Goal: Navigation & Orientation: Find specific page/section

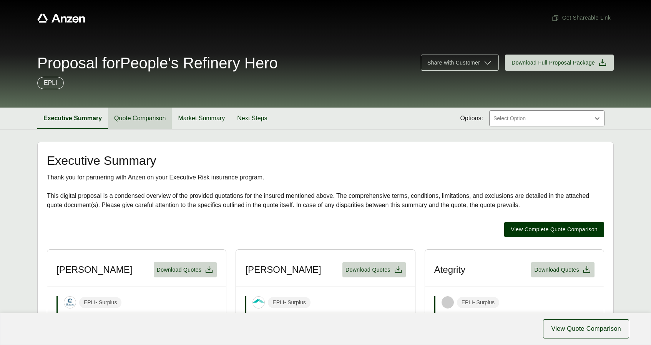
click at [151, 115] on button "Quote Comparison" at bounding box center [140, 119] width 64 height 22
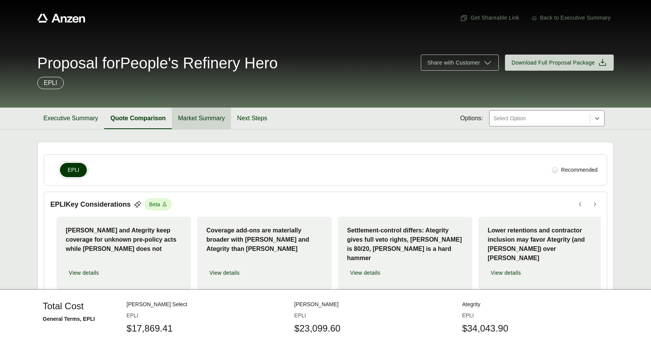
click at [208, 117] on button "Market Summary" at bounding box center [201, 119] width 59 height 22
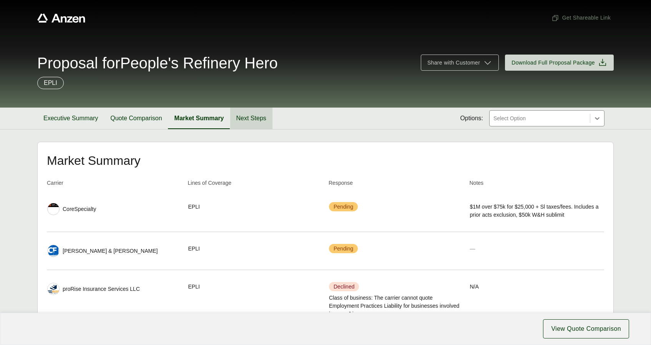
click at [248, 117] on button "Next Steps" at bounding box center [251, 119] width 42 height 22
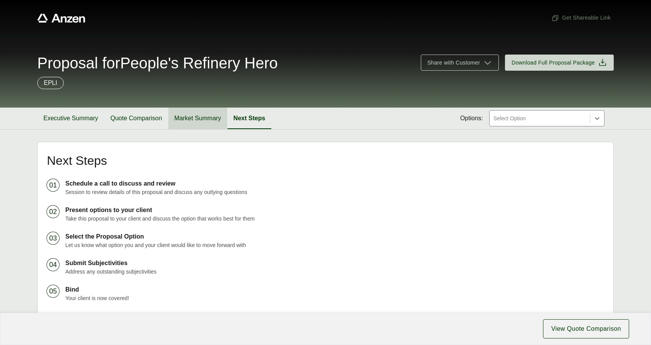
click at [212, 118] on button "Market Summary" at bounding box center [197, 119] width 59 height 22
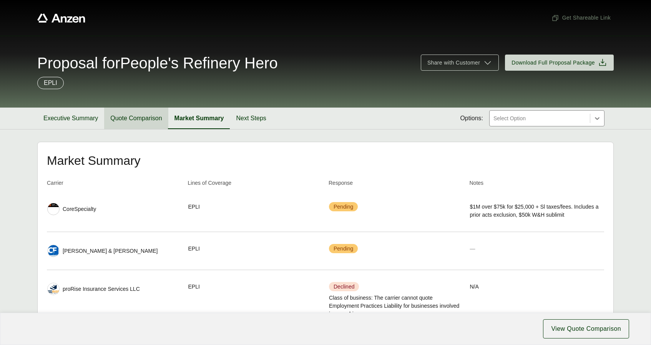
click at [145, 117] on button "Quote Comparison" at bounding box center [136, 119] width 64 height 22
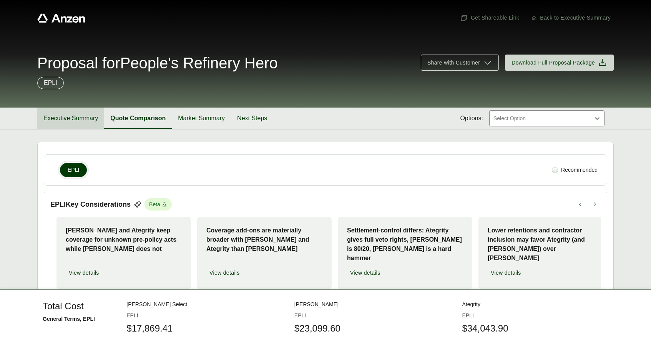
click at [64, 122] on button "Executive Summary" at bounding box center [70, 119] width 67 height 22
